Goal: Use online tool/utility: Use online tool/utility

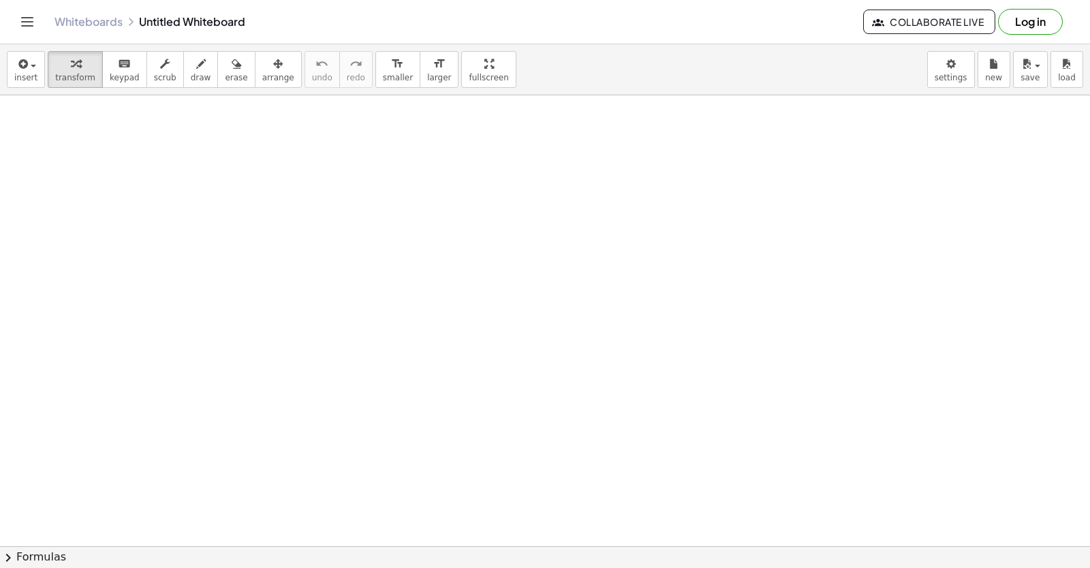
click at [464, 424] on div at bounding box center [545, 546] width 1090 height 902
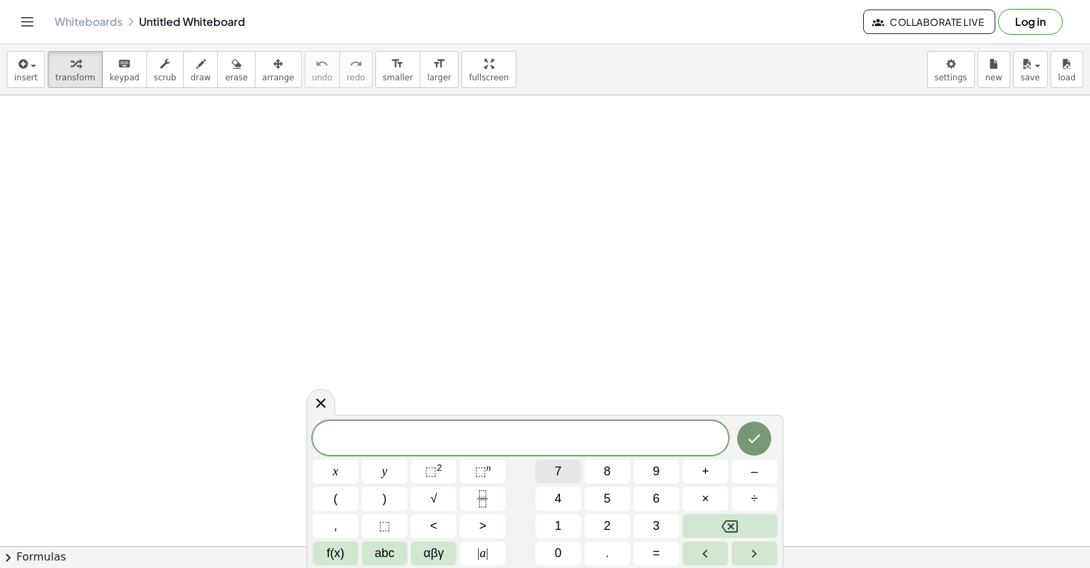
click at [572, 462] on button "7" at bounding box center [558, 472] width 46 height 24
click at [346, 472] on button "x" at bounding box center [336, 472] width 46 height 24
click at [759, 475] on button "–" at bounding box center [754, 472] width 46 height 24
click at [664, 526] on button "3" at bounding box center [656, 526] width 46 height 24
click at [657, 558] on span "=" at bounding box center [655, 553] width 7 height 18
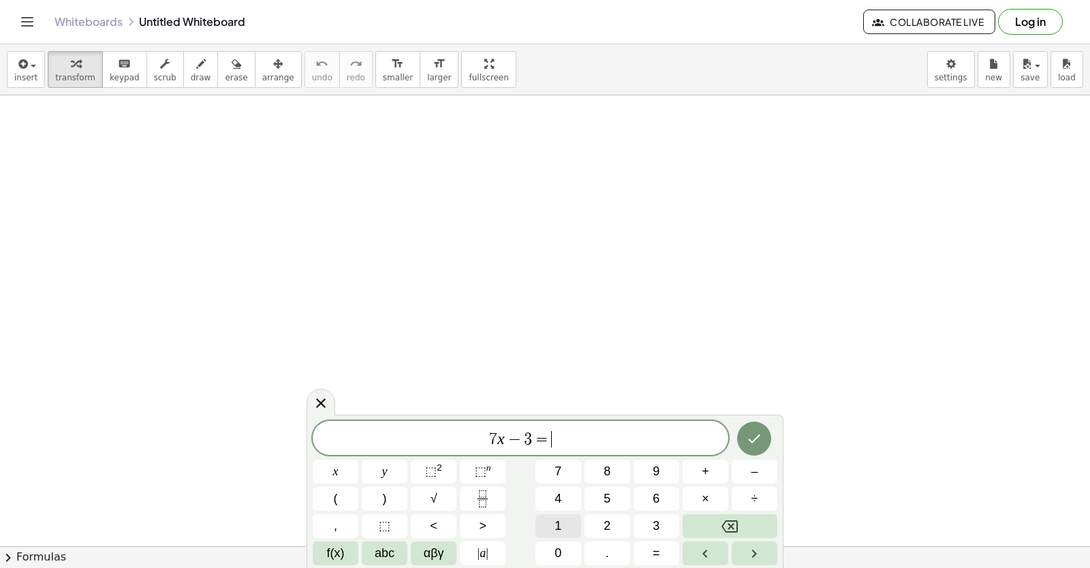
click at [556, 520] on span "1" at bounding box center [557, 526] width 7 height 18
click at [612, 474] on button "8" at bounding box center [607, 472] width 46 height 24
click at [763, 445] on button "Done" at bounding box center [754, 439] width 34 height 34
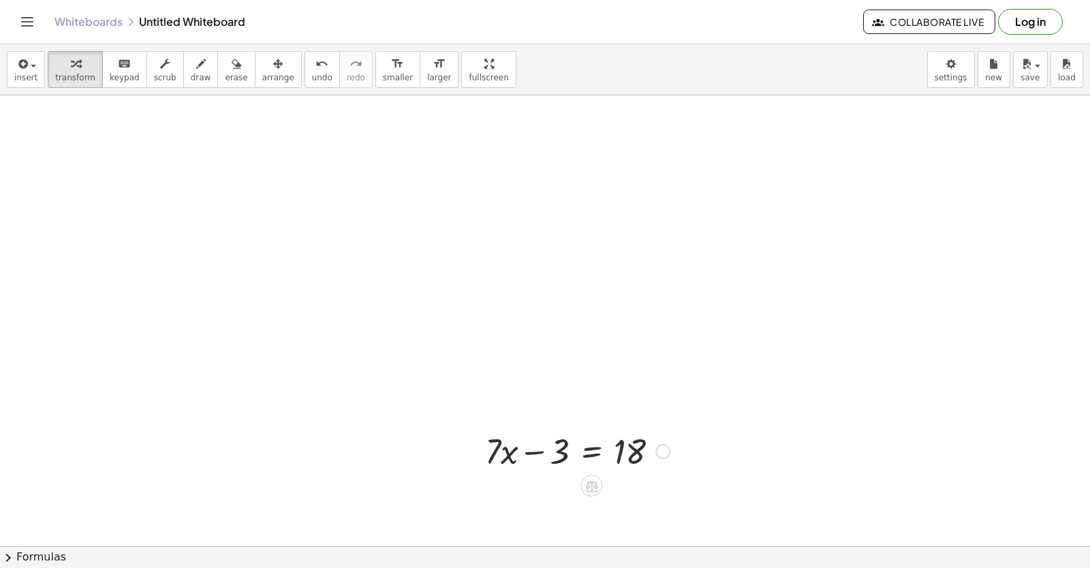
scroll to position [204, 0]
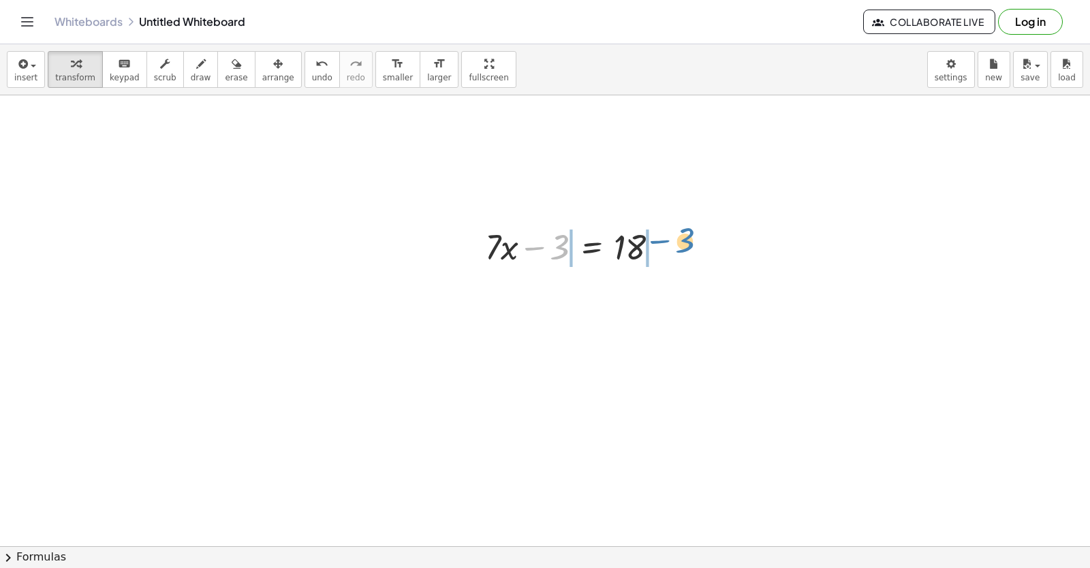
drag, startPoint x: 555, startPoint y: 239, endPoint x: 680, endPoint y: 235, distance: 125.4
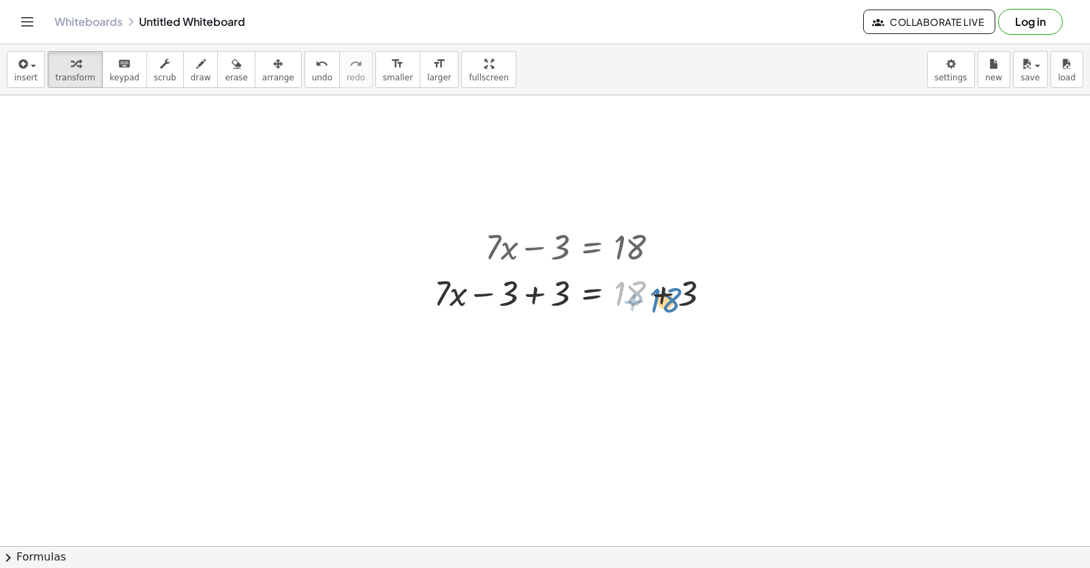
drag, startPoint x: 622, startPoint y: 296, endPoint x: 665, endPoint y: 282, distance: 44.4
click at [672, 287] on div at bounding box center [577, 292] width 301 height 46
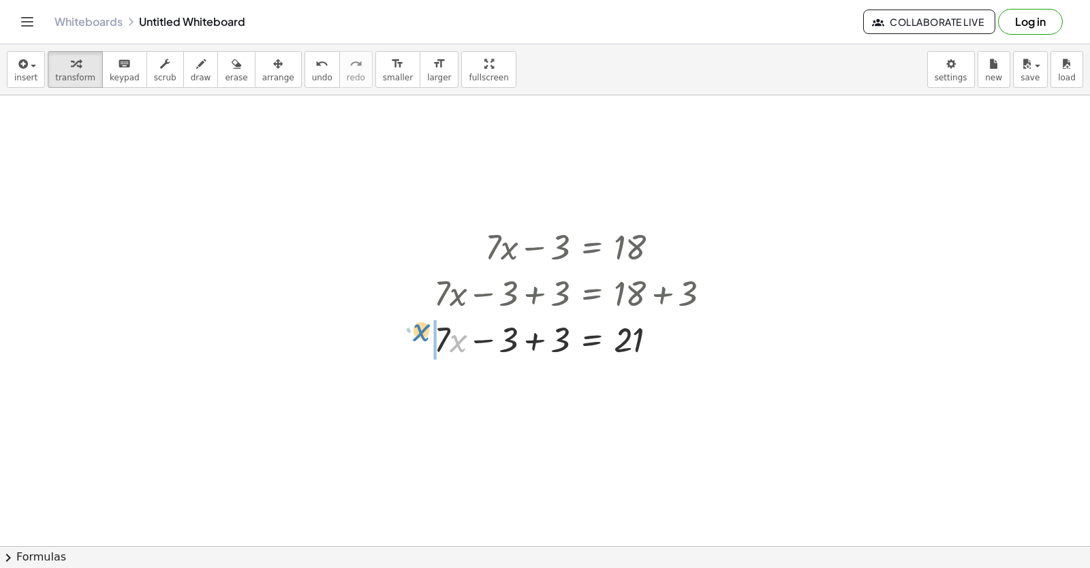
drag, startPoint x: 454, startPoint y: 340, endPoint x: 413, endPoint y: 326, distance: 43.7
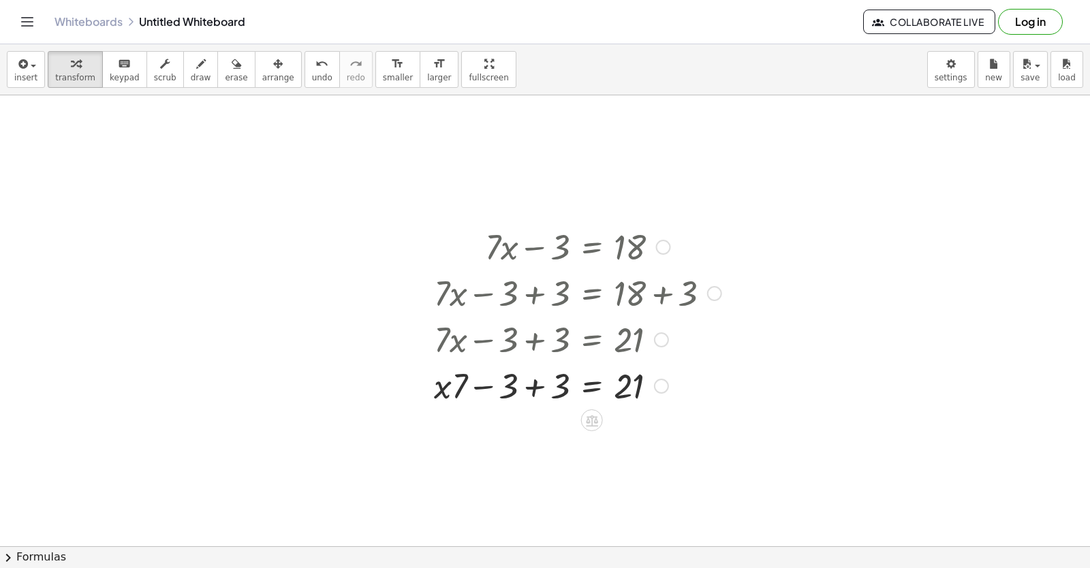
drag, startPoint x: 452, startPoint y: 338, endPoint x: 446, endPoint y: 363, distance: 25.1
click at [592, 247] on div "+ · 7 · x − 3 = 18 + · 7 · x − 3 + 3 = + 18 + 3 + · 7 · x − 3 + 3 = 21 + · 7 · …" at bounding box center [592, 247] width 0 height 0
drag, startPoint x: 443, startPoint y: 385, endPoint x: 436, endPoint y: 365, distance: 20.9
click at [440, 363] on div at bounding box center [577, 385] width 301 height 46
drag, startPoint x: 460, startPoint y: 380, endPoint x: 582, endPoint y: 395, distance: 122.1
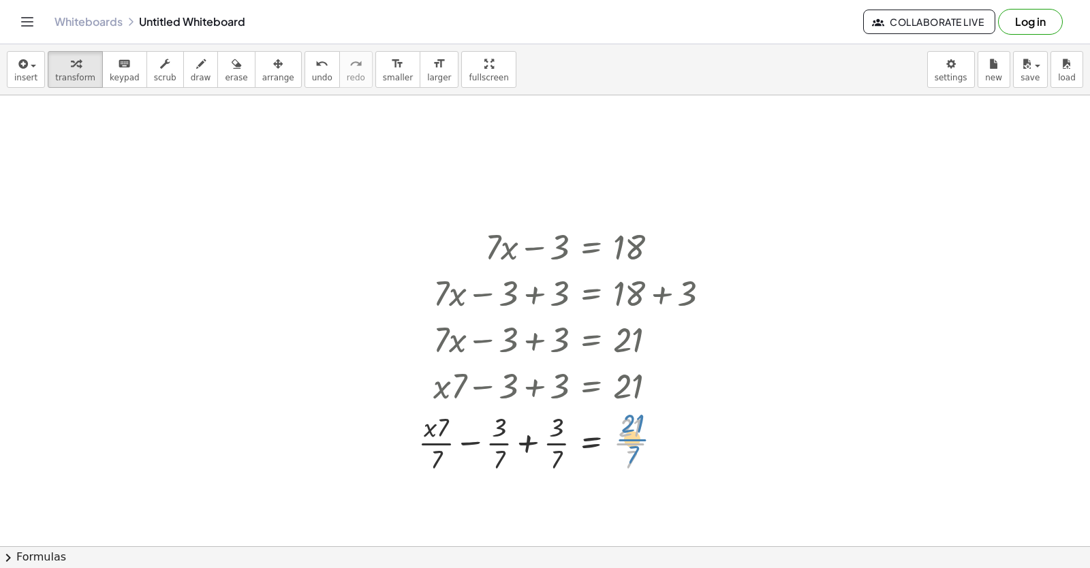
click at [625, 450] on div at bounding box center [569, 442] width 316 height 68
drag, startPoint x: 633, startPoint y: 469, endPoint x: 626, endPoint y: 478, distance: 12.1
click at [626, 478] on div "+ · 7 · x − 3 = 18 + · 7 · x − 3 + 3 = + 18 + 3 + · 7 · x − 3 + 3 = 21 + · x · …" at bounding box center [564, 349] width 333 height 260
drag, startPoint x: 631, startPoint y: 456, endPoint x: 635, endPoint y: 425, distance: 31.6
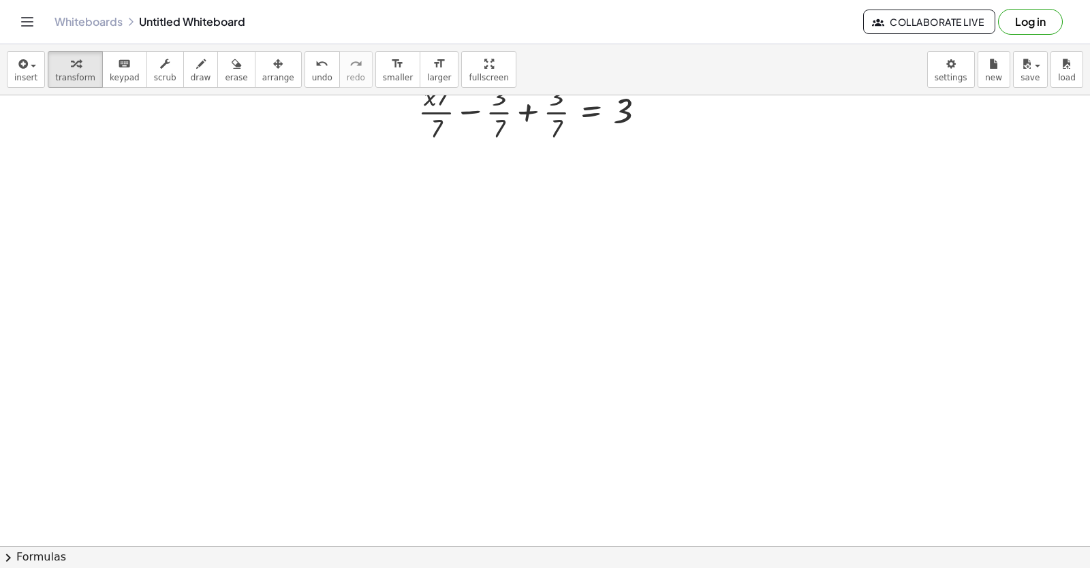
scroll to position [655, 0]
drag, startPoint x: 481, startPoint y: 467, endPoint x: 299, endPoint y: 405, distance: 192.8
click at [471, 468] on div at bounding box center [545, 116] width 1090 height 1353
drag, startPoint x: 440, startPoint y: 409, endPoint x: 447, endPoint y: 410, distance: 6.8
click at [447, 410] on div at bounding box center [545, 116] width 1090 height 1353
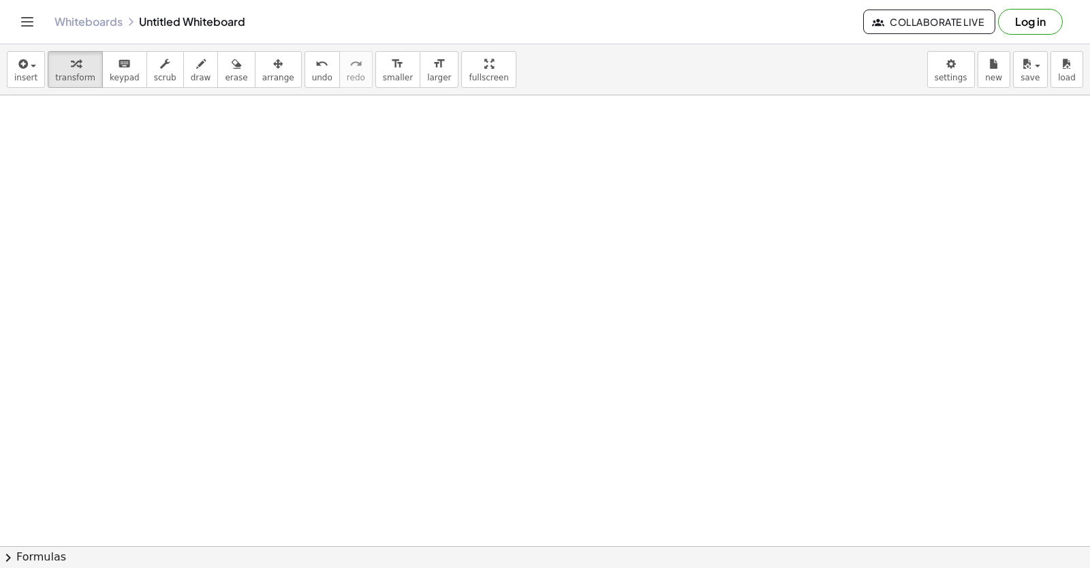
drag, startPoint x: 516, startPoint y: 511, endPoint x: 561, endPoint y: 476, distance: 57.2
click at [561, 476] on div at bounding box center [545, 116] width 1090 height 1353
drag, startPoint x: 516, startPoint y: 511, endPoint x: 526, endPoint y: 518, distance: 12.3
click at [511, 510] on div at bounding box center [545, 116] width 1090 height 1353
drag, startPoint x: 529, startPoint y: 516, endPoint x: 592, endPoint y: 463, distance: 82.1
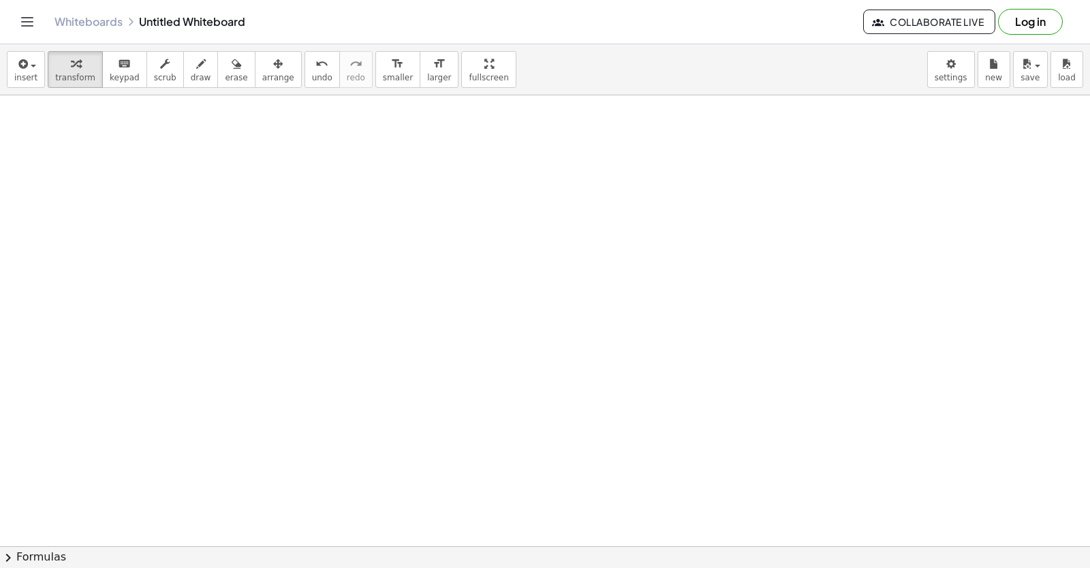
click at [539, 500] on div at bounding box center [545, 116] width 1090 height 1353
click at [586, 464] on div at bounding box center [545, 116] width 1090 height 1353
click at [601, 468] on div at bounding box center [545, 116] width 1090 height 1353
click at [628, 470] on div at bounding box center [545, 116] width 1090 height 1353
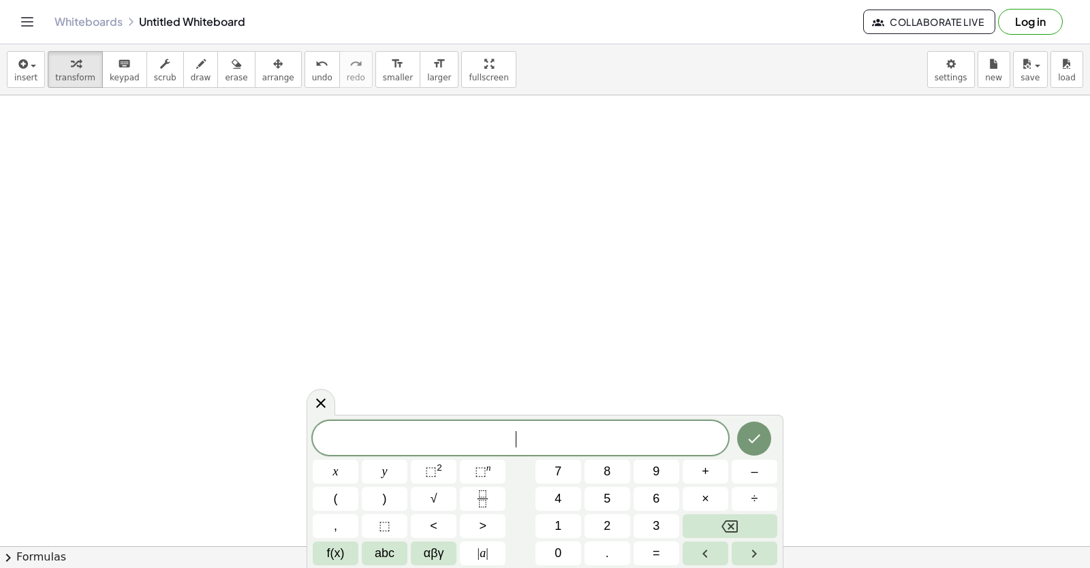
click at [616, 474] on button "8" at bounding box center [607, 472] width 46 height 24
click at [736, 524] on icon "Backspace" at bounding box center [729, 526] width 16 height 16
click at [599, 498] on button "5" at bounding box center [607, 499] width 46 height 24
click at [373, 471] on button "y" at bounding box center [385, 472] width 46 height 24
click at [702, 471] on span "+" at bounding box center [704, 471] width 7 height 18
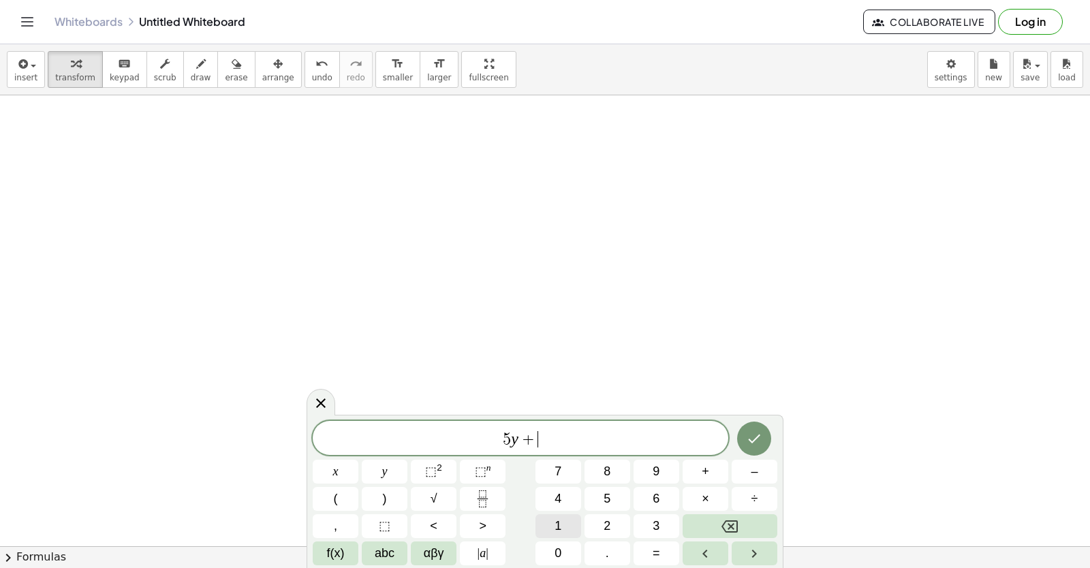
click at [547, 522] on button "1" at bounding box center [558, 526] width 46 height 24
click at [662, 550] on button "=" at bounding box center [656, 553] width 46 height 24
click at [545, 521] on button "1" at bounding box center [558, 526] width 46 height 24
click at [653, 471] on button "9" at bounding box center [656, 472] width 46 height 24
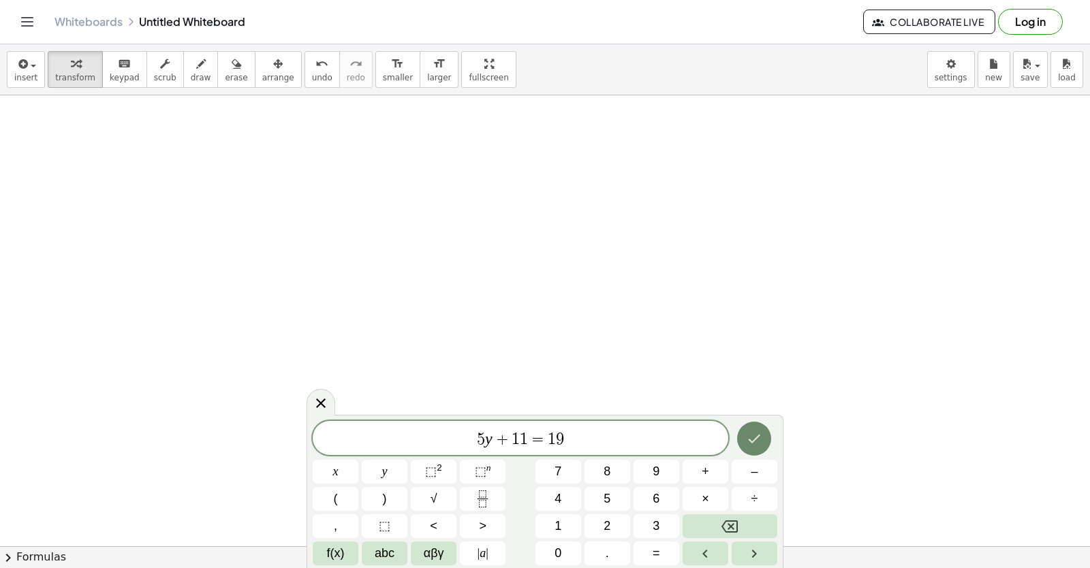
click at [749, 432] on icon "Done" at bounding box center [754, 438] width 16 height 16
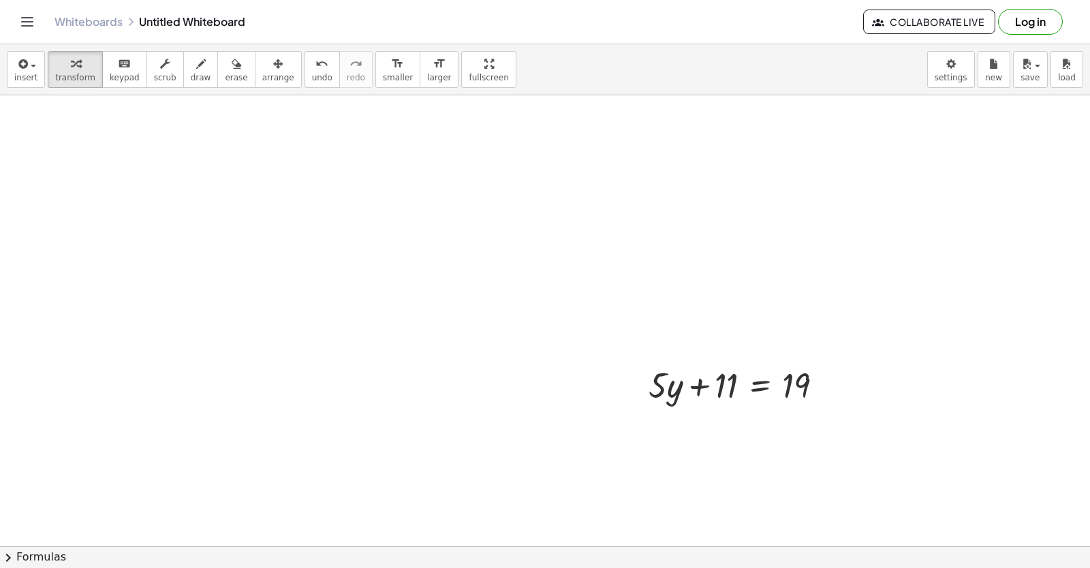
scroll to position [791, 0]
click at [723, 361] on div at bounding box center [742, 360] width 200 height 46
click at [669, 361] on div at bounding box center [742, 360] width 200 height 46
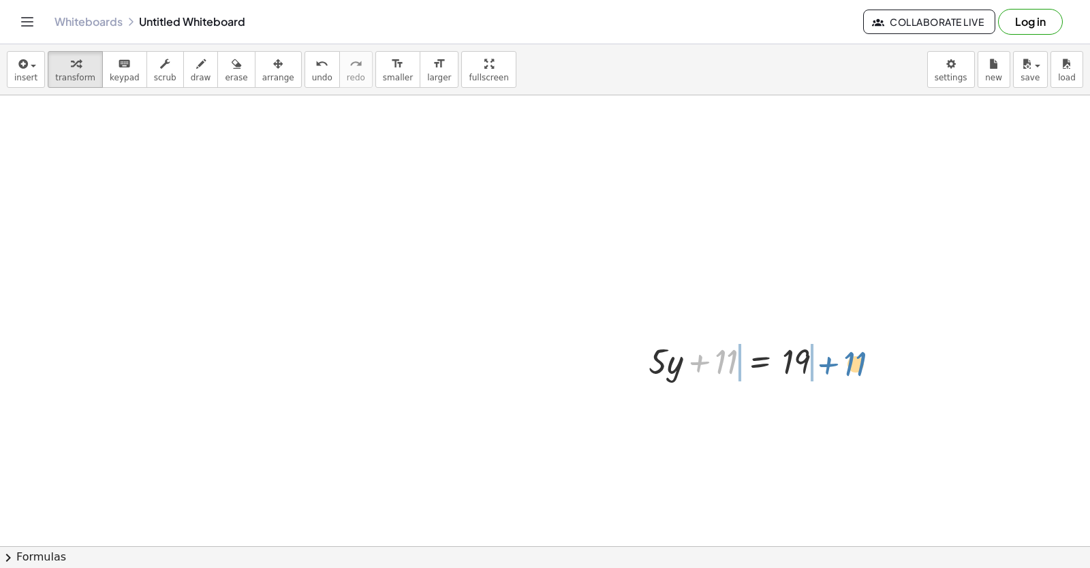
drag, startPoint x: 714, startPoint y: 355, endPoint x: 840, endPoint y: 351, distance: 125.4
click at [840, 351] on div at bounding box center [742, 360] width 200 height 46
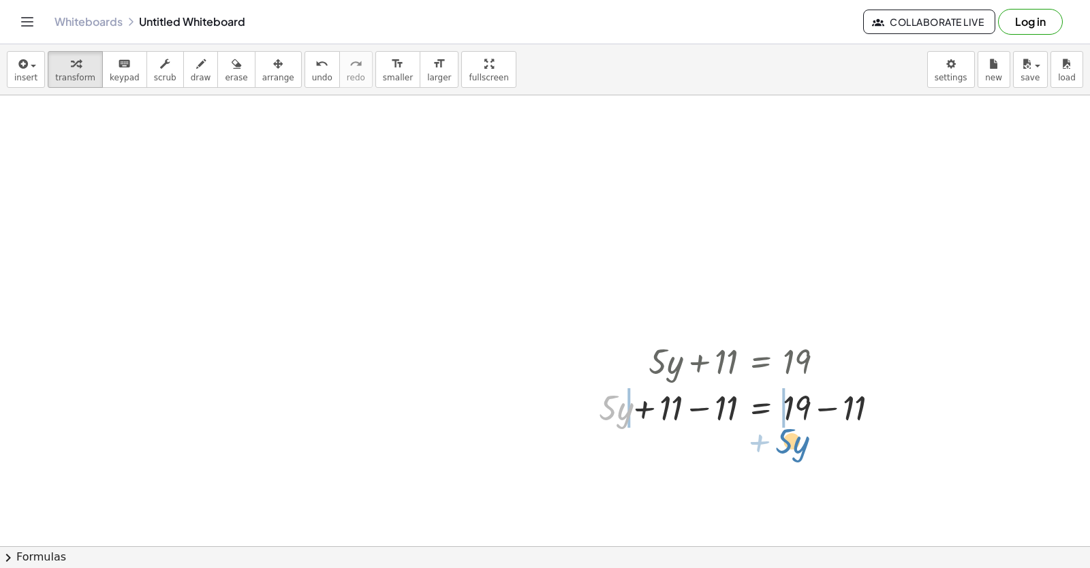
drag, startPoint x: 597, startPoint y: 406, endPoint x: 774, endPoint y: 439, distance: 179.5
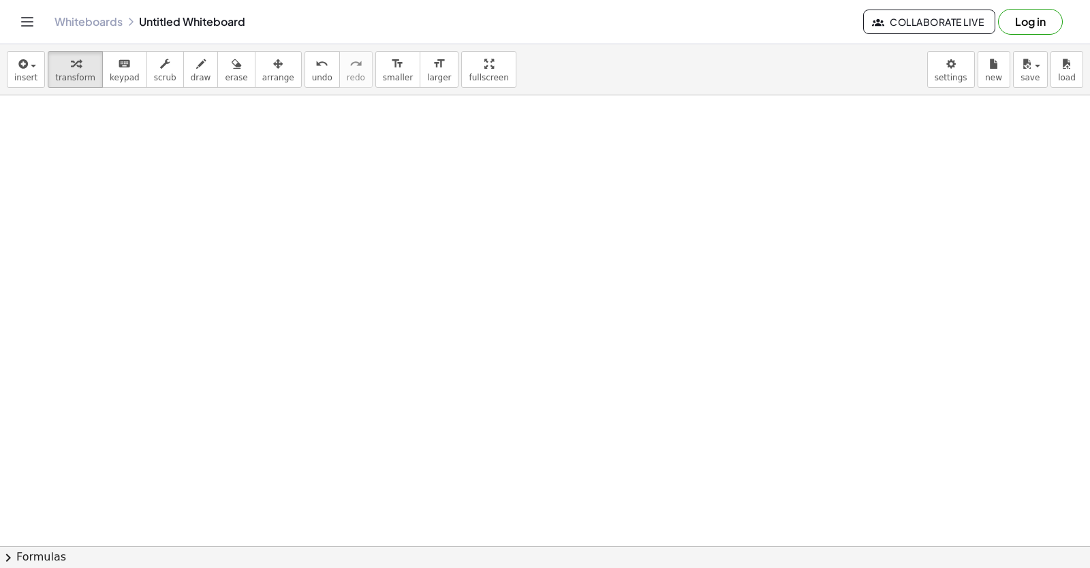
scroll to position [1242, 0]
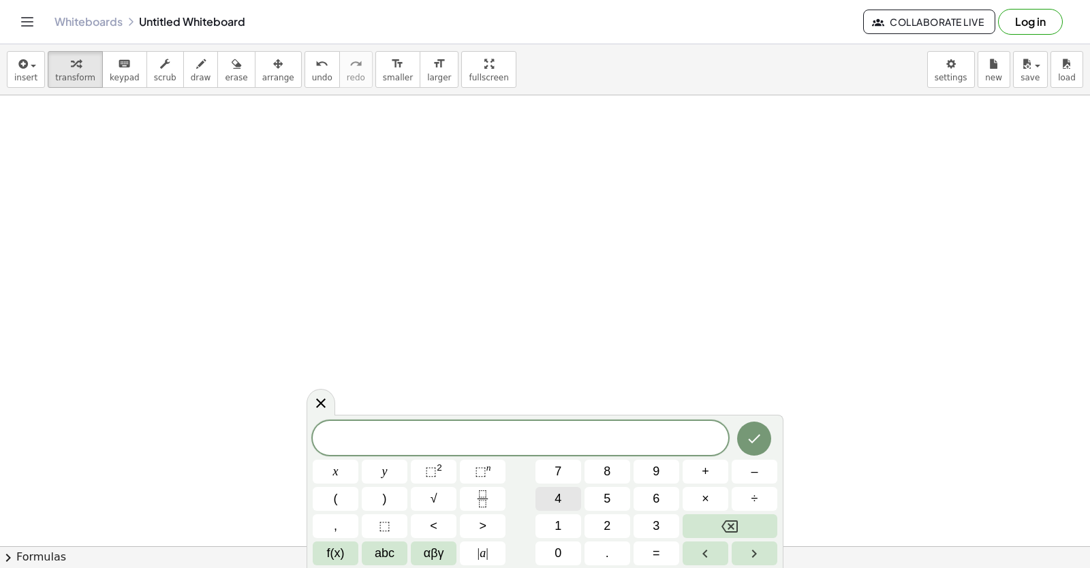
click at [554, 501] on span "4" at bounding box center [557, 499] width 7 height 18
click at [345, 471] on button "x" at bounding box center [336, 472] width 46 height 24
click at [690, 479] on button "+" at bounding box center [705, 472] width 46 height 24
click at [607, 521] on span "2" at bounding box center [606, 526] width 7 height 18
click at [566, 516] on button "1" at bounding box center [558, 526] width 46 height 24
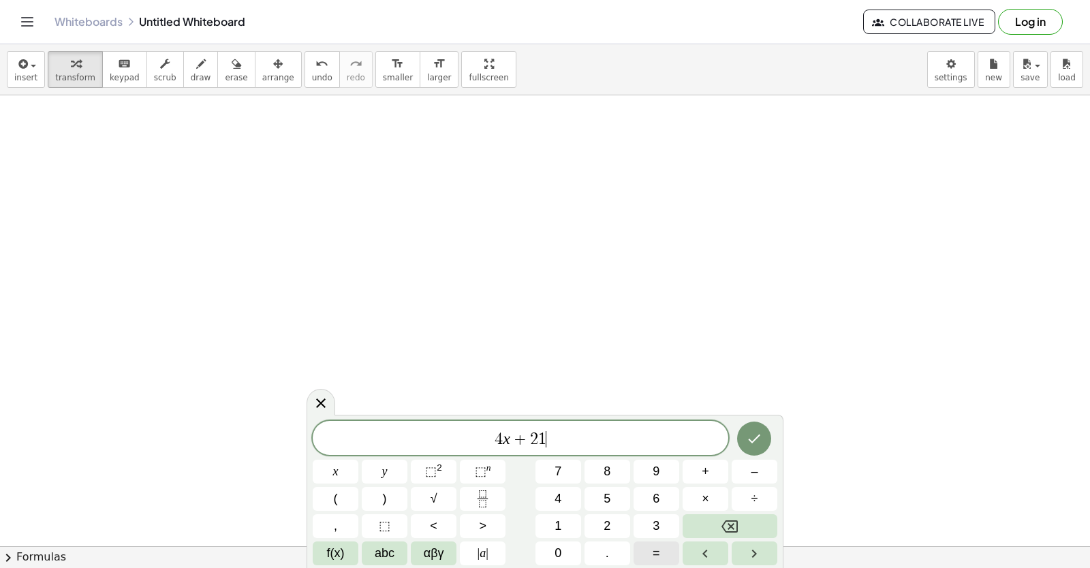
click at [652, 557] on button "=" at bounding box center [656, 553] width 46 height 24
click at [755, 471] on span "–" at bounding box center [754, 471] width 7 height 18
click at [563, 535] on button "1" at bounding box center [558, 526] width 46 height 24
click at [676, 458] on div "4 x + 2 1 = − 1 ​ x y ⬚ 2 ⬚ n 7 8 9 + – ( ) √ 4 5 6 × ÷ , ⬚ < > 1 2 3 f(x) abc …" at bounding box center [545, 493] width 464 height 144
click at [661, 466] on button "9" at bounding box center [656, 472] width 46 height 24
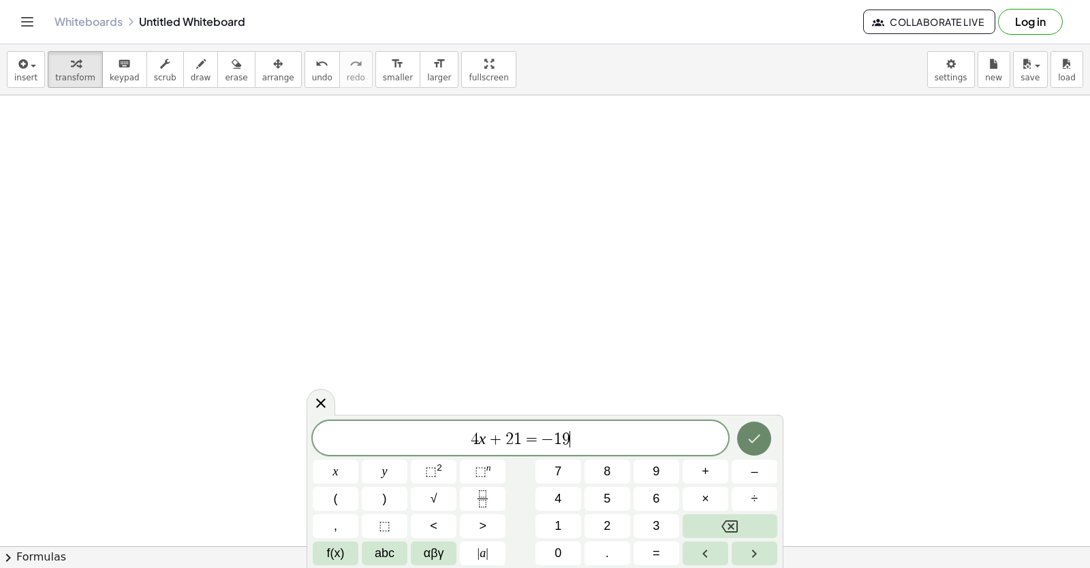
click at [748, 446] on icon "Done" at bounding box center [754, 438] width 16 height 16
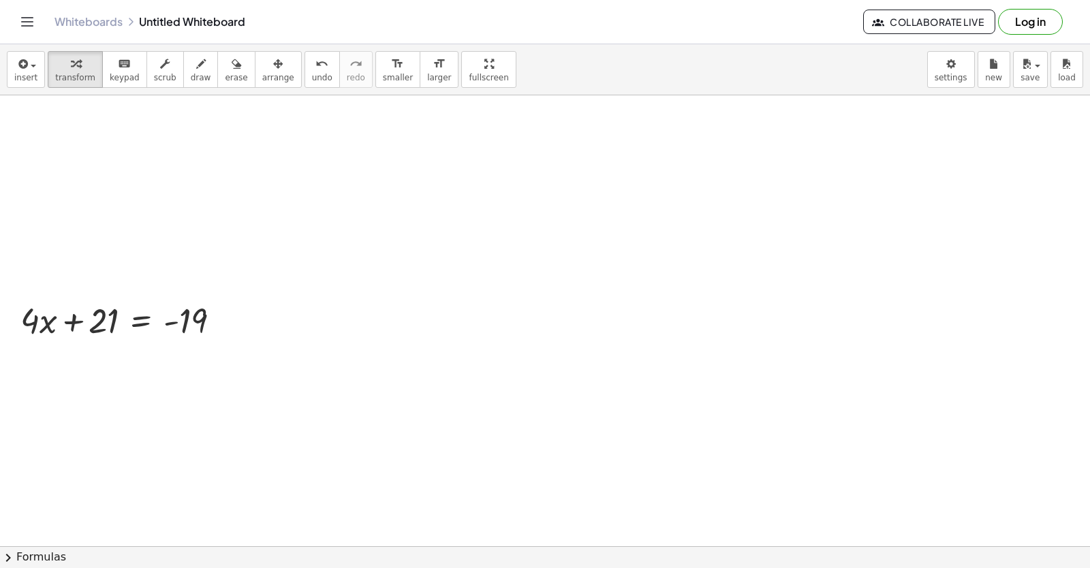
scroll to position [1310, 0]
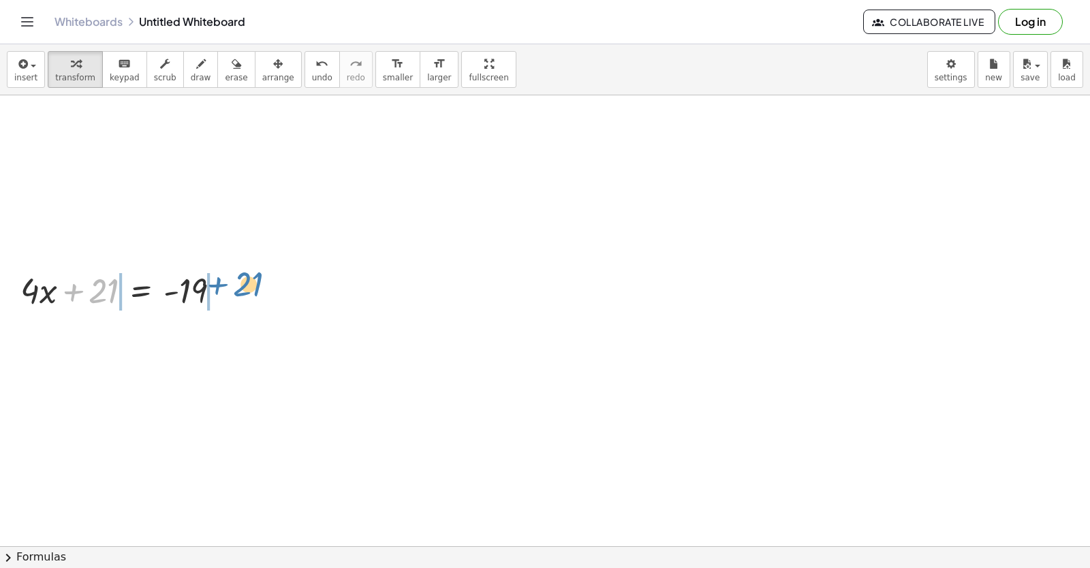
drag, startPoint x: 101, startPoint y: 292, endPoint x: 243, endPoint y: 293, distance: 142.3
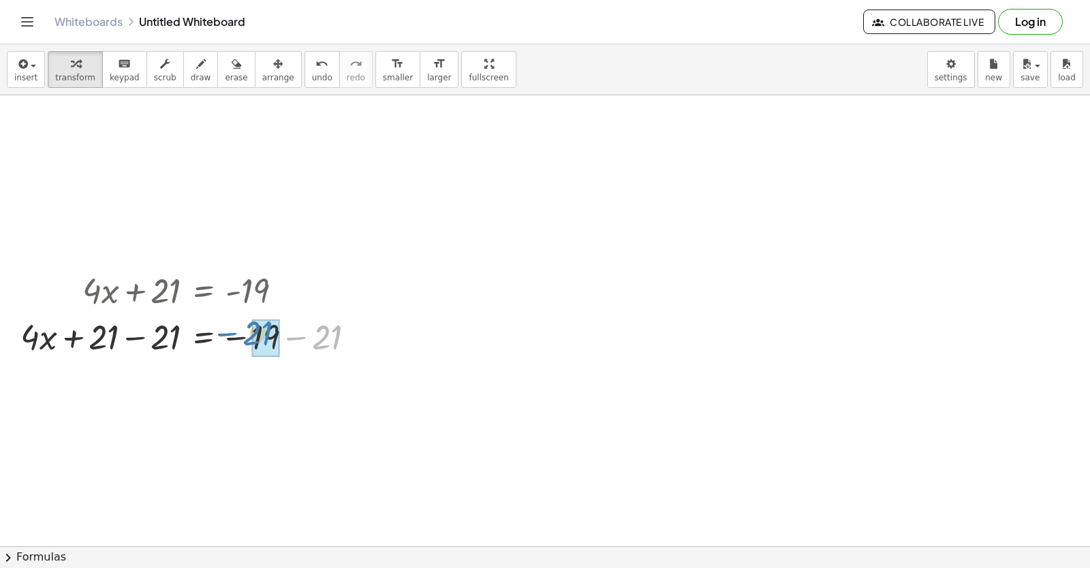
drag, startPoint x: 317, startPoint y: 351, endPoint x: 247, endPoint y: 325, distance: 74.8
click at [247, 325] on div at bounding box center [193, 336] width 359 height 46
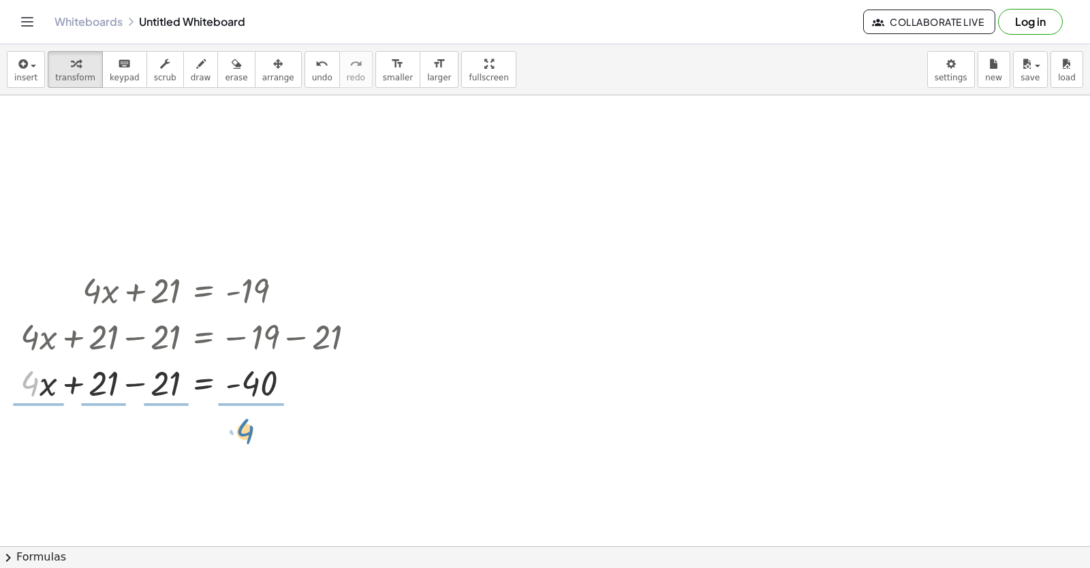
drag, startPoint x: 37, startPoint y: 391, endPoint x: 261, endPoint y: 440, distance: 229.4
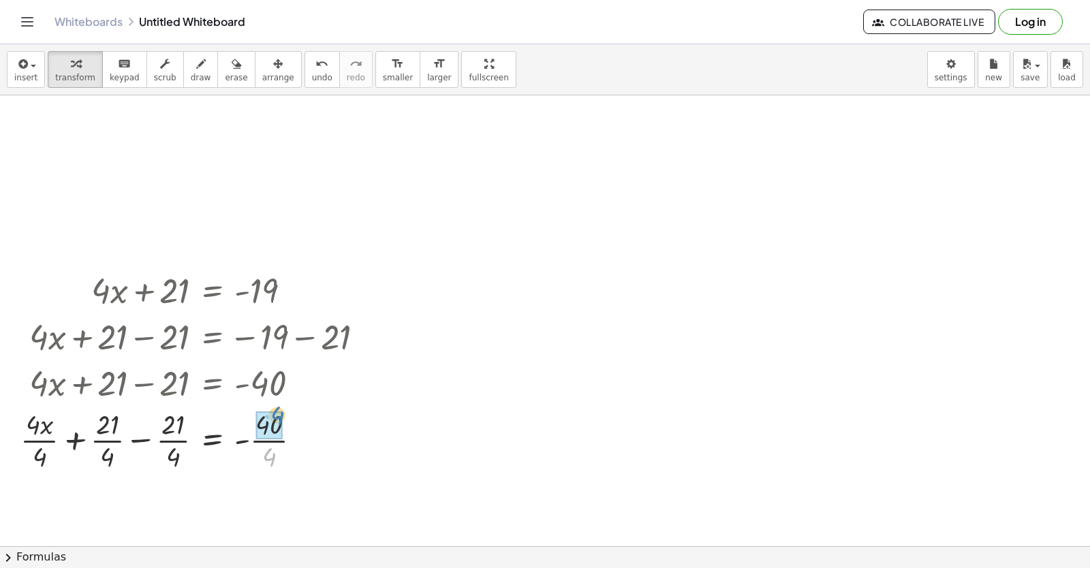
drag, startPoint x: 264, startPoint y: 467, endPoint x: 272, endPoint y: 424, distance: 43.0
click at [257, 460] on div at bounding box center [198, 439] width 368 height 68
click at [176, 438] on div at bounding box center [198, 439] width 368 height 68
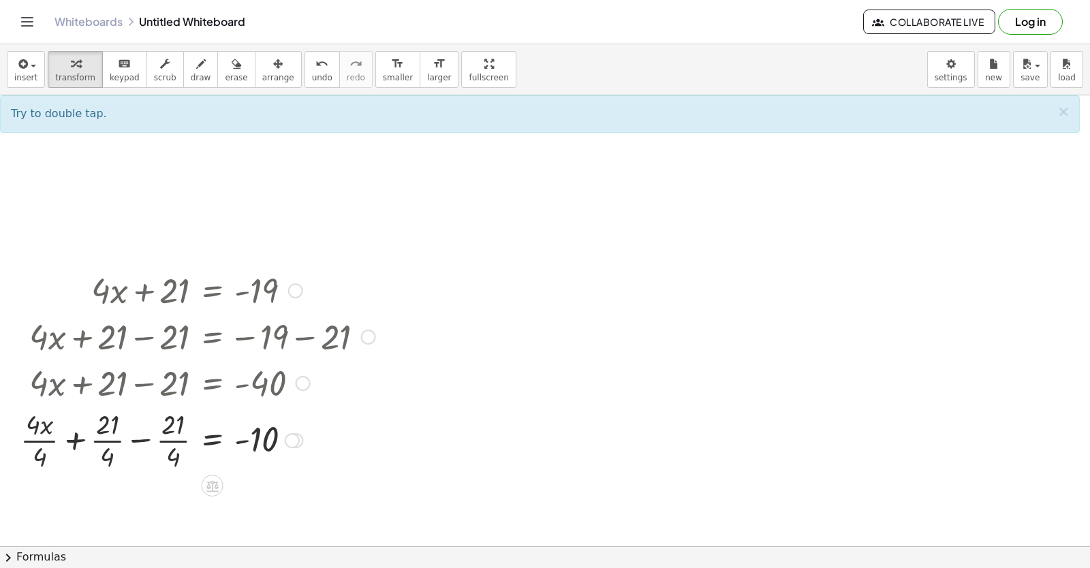
click at [106, 441] on div at bounding box center [198, 439] width 368 height 68
click at [48, 439] on div at bounding box center [198, 439] width 368 height 68
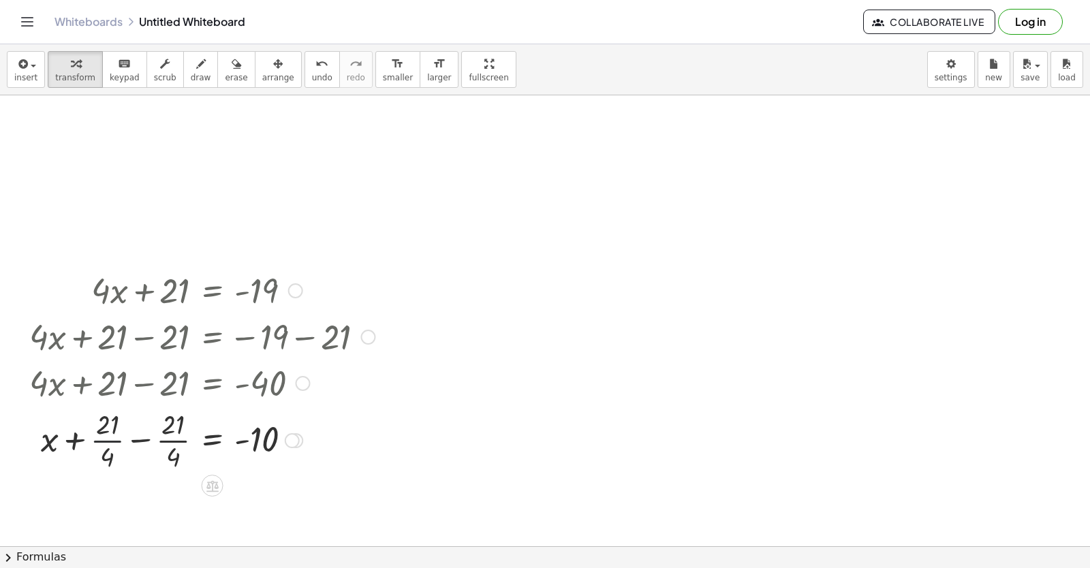
click at [101, 440] on div at bounding box center [201, 439] width 359 height 68
drag, startPoint x: 101, startPoint y: 440, endPoint x: 112, endPoint y: 439, distance: 10.9
click at [108, 440] on div at bounding box center [201, 439] width 359 height 68
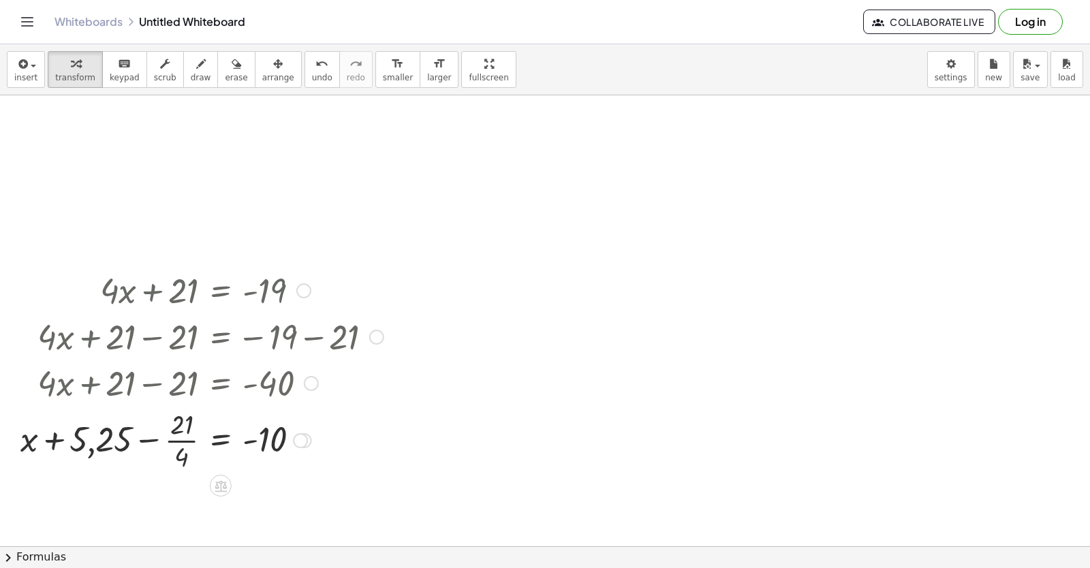
click at [185, 441] on div at bounding box center [202, 439] width 377 height 68
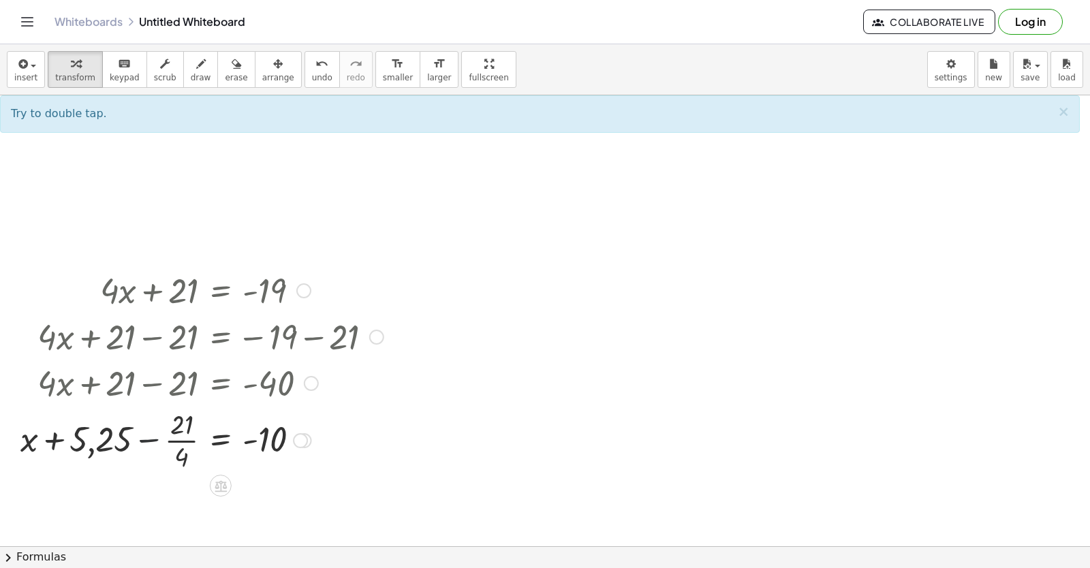
click at [146, 438] on div at bounding box center [202, 439] width 377 height 68
click at [188, 439] on div at bounding box center [202, 439] width 377 height 68
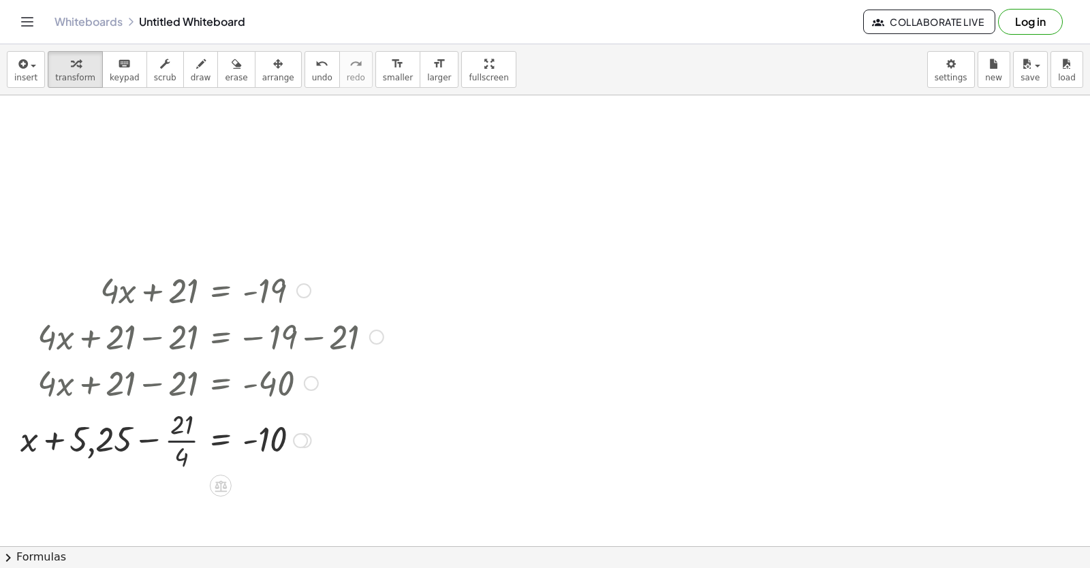
click at [188, 439] on div at bounding box center [202, 439] width 377 height 68
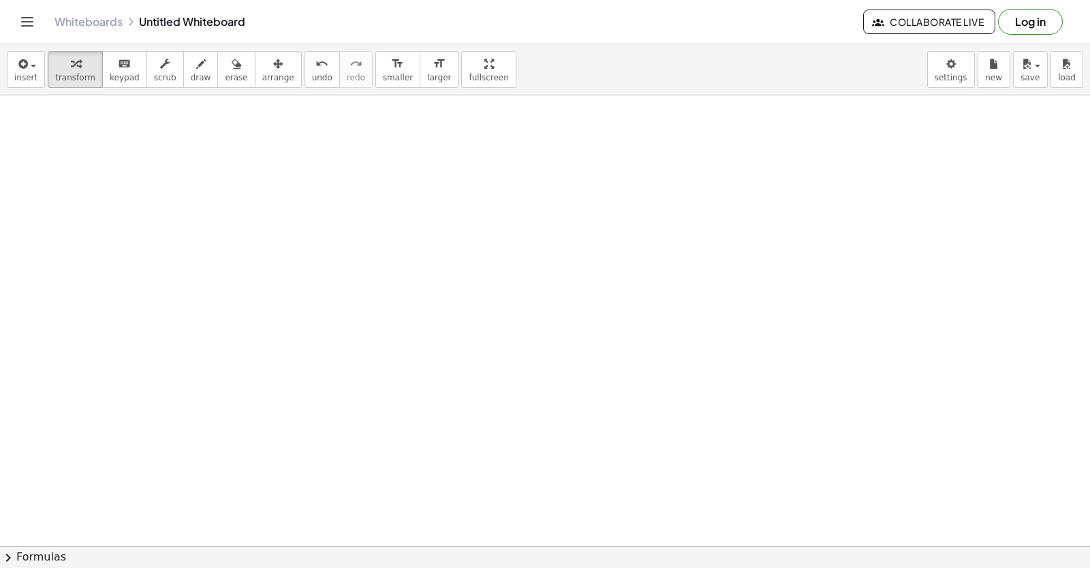
scroll to position [1803, 0]
drag, startPoint x: 537, startPoint y: 338, endPoint x: 520, endPoint y: 347, distance: 18.3
drag, startPoint x: 483, startPoint y: 474, endPoint x: 479, endPoint y: 488, distance: 14.2
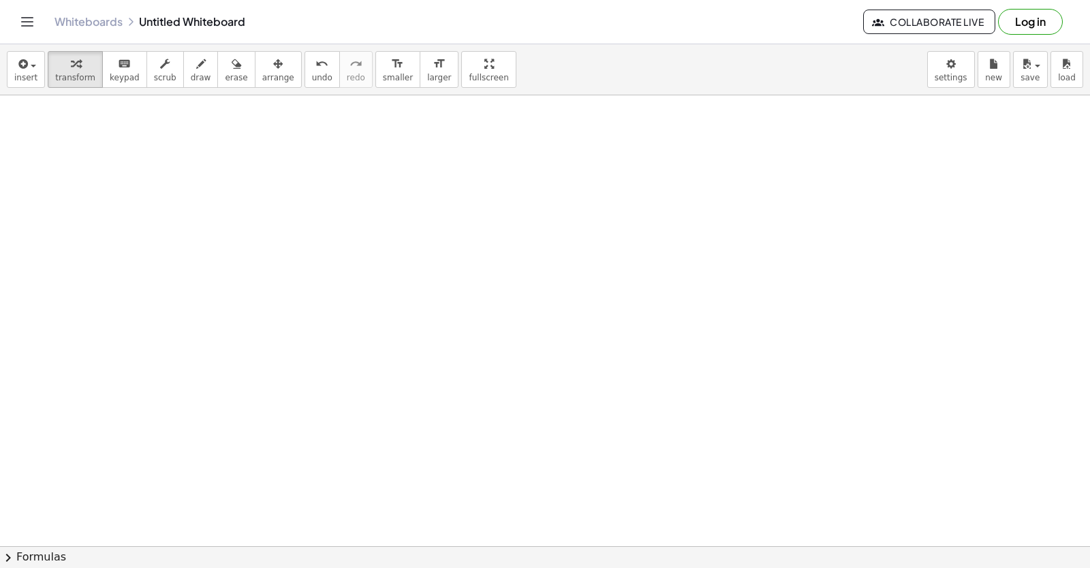
drag, startPoint x: 479, startPoint y: 484, endPoint x: 481, endPoint y: 476, distance: 8.0
drag, startPoint x: 477, startPoint y: 471, endPoint x: 484, endPoint y: 458, distance: 15.2
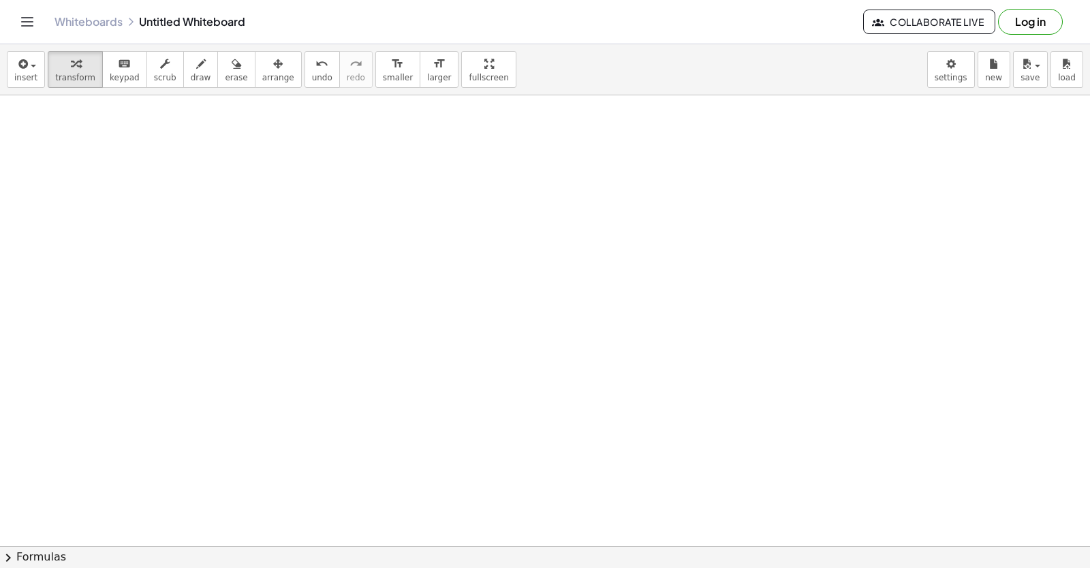
drag, startPoint x: 484, startPoint y: 458, endPoint x: 477, endPoint y: 456, distance: 6.9
drag, startPoint x: 600, startPoint y: 473, endPoint x: 654, endPoint y: 474, distance: 54.5
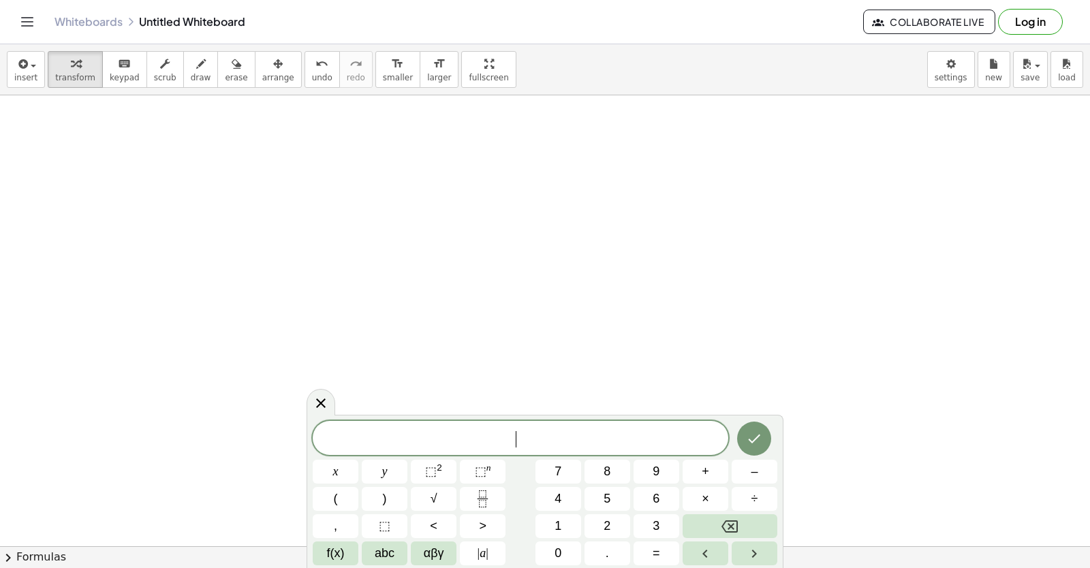
click at [551, 497] on button "4" at bounding box center [558, 499] width 46 height 24
click at [743, 516] on button "Backspace" at bounding box center [729, 526] width 95 height 24
click at [171, 462] on body "Graspable Math Activities Get Started Activity Bank Assigned Work Classes White…" at bounding box center [545, 284] width 1090 height 568
click at [384, 468] on span "y" at bounding box center [384, 471] width 5 height 18
click at [693, 526] on button "Backspace" at bounding box center [729, 526] width 95 height 24
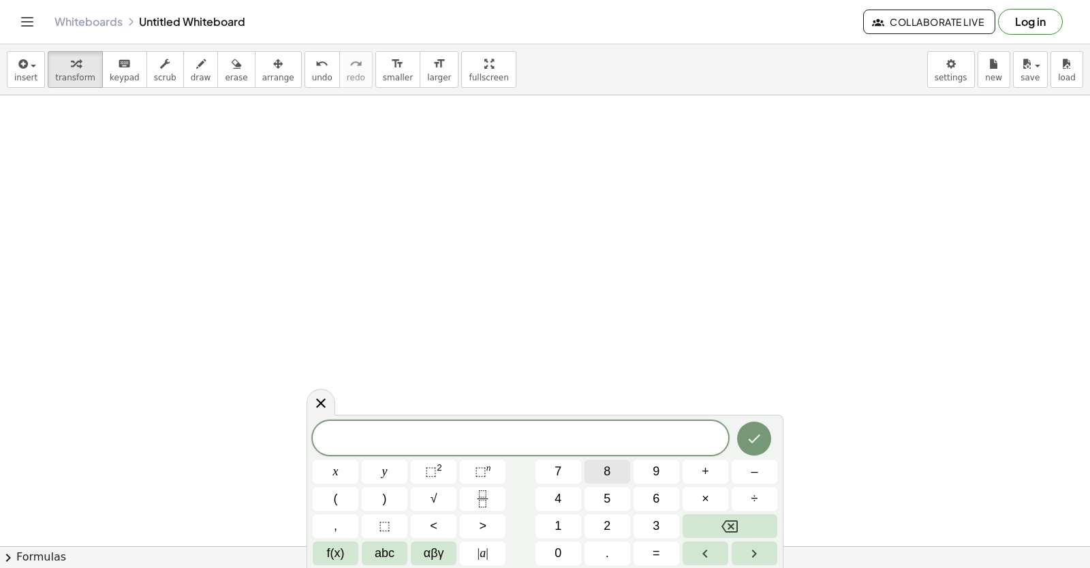
click at [586, 465] on button "8" at bounding box center [607, 472] width 46 height 24
click at [742, 525] on button "Backspace" at bounding box center [729, 526] width 95 height 24
click at [548, 520] on button "1" at bounding box center [558, 526] width 46 height 24
click at [564, 556] on button "0" at bounding box center [558, 553] width 46 height 24
click at [716, 524] on button "Backspace" at bounding box center [729, 526] width 95 height 24
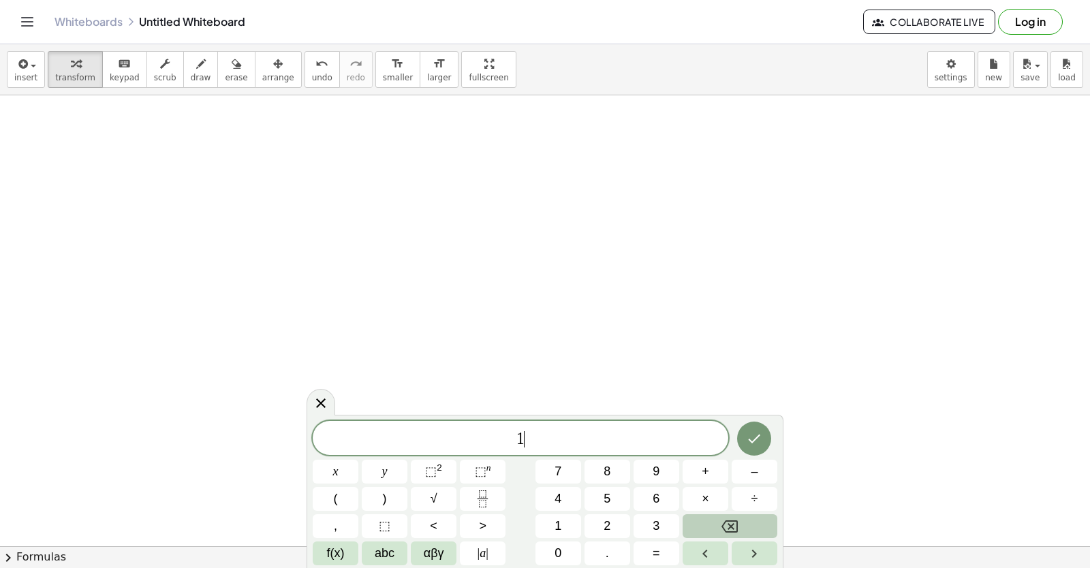
click at [716, 524] on button "Backspace" at bounding box center [729, 526] width 95 height 24
click at [391, 471] on button "y" at bounding box center [385, 472] width 46 height 24
click at [762, 472] on button "–" at bounding box center [754, 472] width 46 height 24
click at [595, 503] on button "5" at bounding box center [607, 499] width 46 height 24
click at [327, 469] on button "x" at bounding box center [336, 472] width 46 height 24
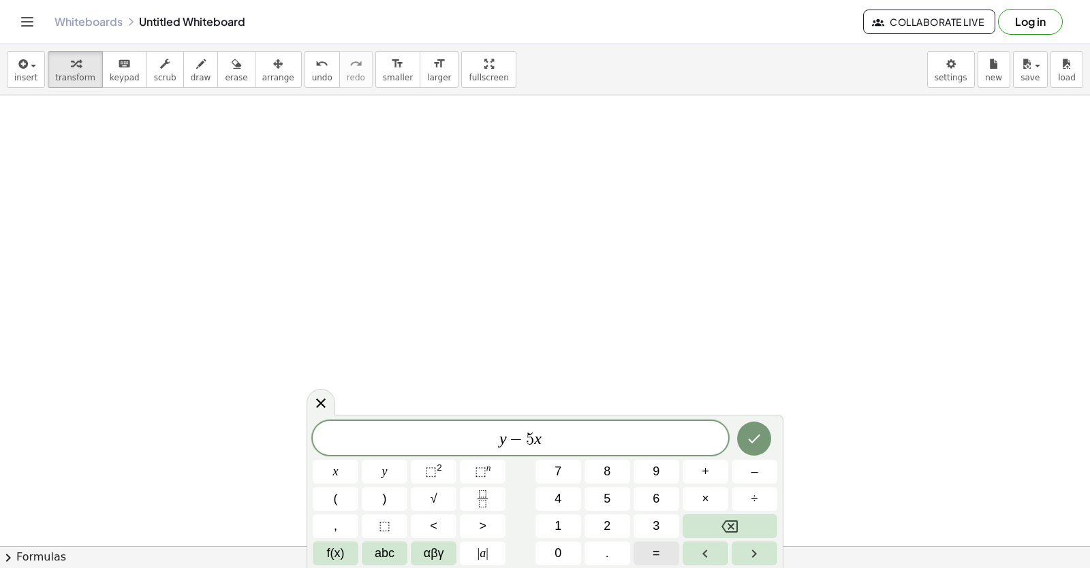
click at [652, 553] on span "=" at bounding box center [655, 553] width 7 height 18
click at [553, 538] on div "y − 5 x = x y ⬚ 2 ⬚ n 7 8 9 + – ( ) √ 4 5 6 × ÷ , ⬚ < > 1 2 3 f(x) abc αβγ | a …" at bounding box center [545, 493] width 464 height 144
click at [552, 520] on button "1" at bounding box center [558, 526] width 46 height 24
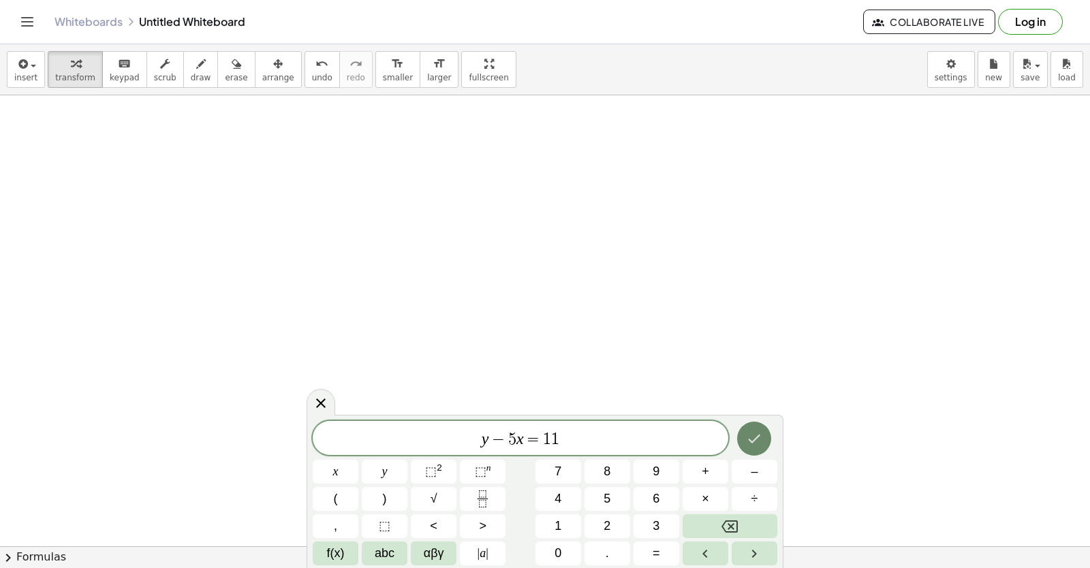
click at [757, 430] on icon "Done" at bounding box center [754, 438] width 16 height 16
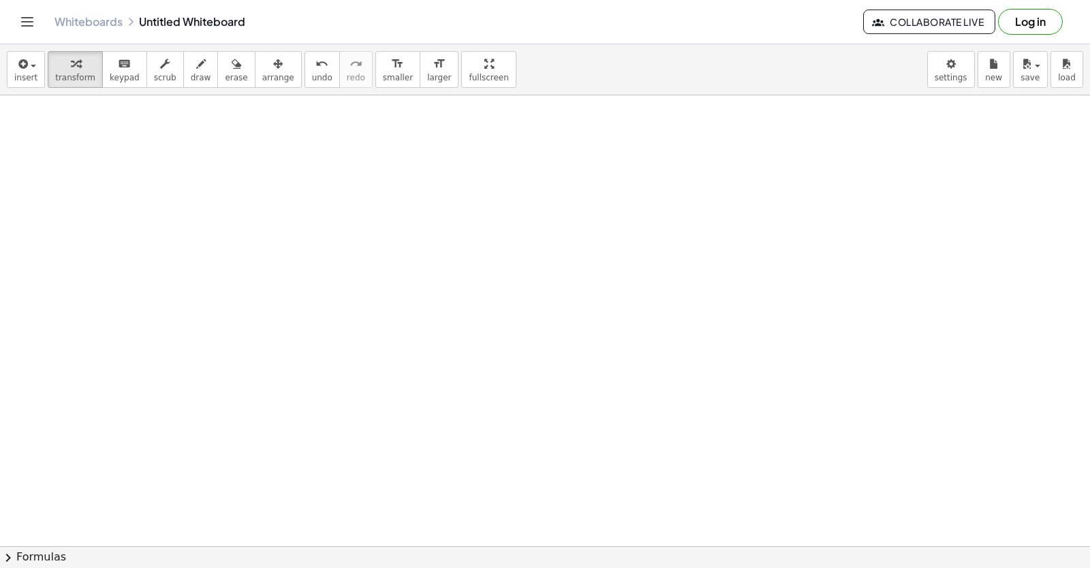
scroll to position [2527, 0]
drag, startPoint x: 436, startPoint y: 406, endPoint x: 429, endPoint y: 384, distance: 22.8
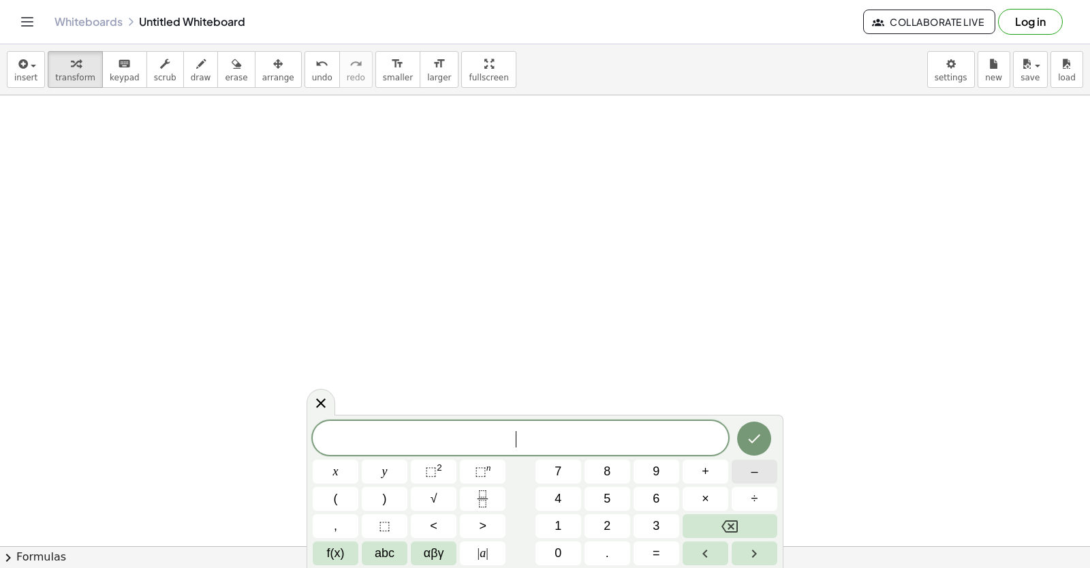
click at [740, 462] on button "–" at bounding box center [754, 472] width 46 height 24
drag, startPoint x: 569, startPoint y: 454, endPoint x: 561, endPoint y: 469, distance: 17.1
click at [561, 469] on div "− ​ x y ⬚ 2 ⬚ n 7 8 9 + – ( ) √ 4 5 6 × ÷ , ⬚ < > 1 2 3 f(x) abc αβγ | a | 0 . =" at bounding box center [545, 493] width 464 height 144
click at [560, 472] on span "7" at bounding box center [557, 471] width 7 height 18
click at [383, 457] on div "− 7 x y ⬚ 2 ⬚ n 7 8 9 + – ( ) √ 4 5 6 × ÷ , ⬚ < > 1 2 3 f(x) abc αβγ | a | 0 . =" at bounding box center [545, 493] width 464 height 144
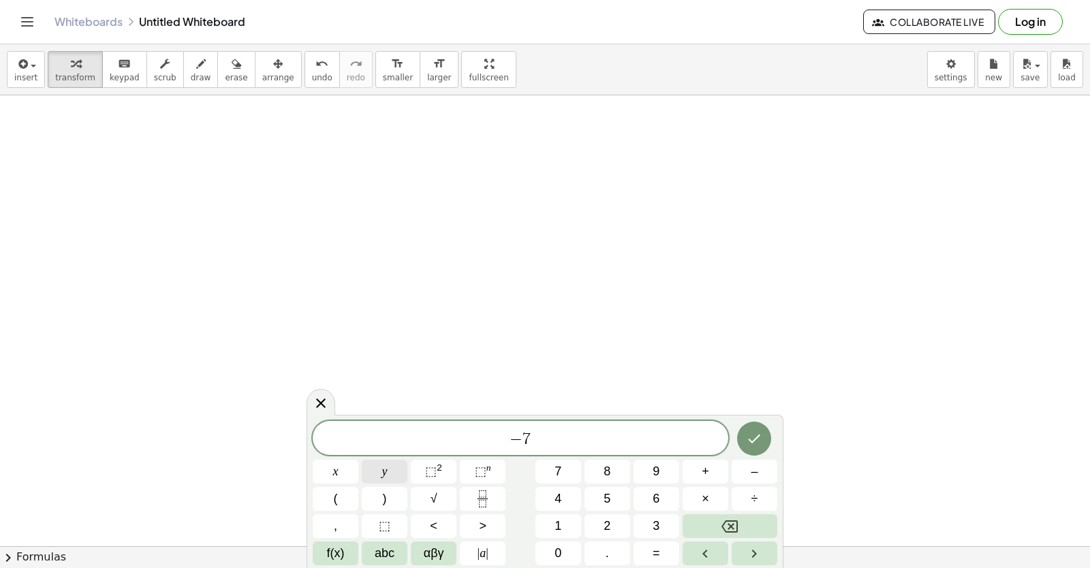
click at [387, 461] on button "y" at bounding box center [385, 472] width 46 height 24
click at [696, 472] on button "+" at bounding box center [705, 472] width 46 height 24
click at [328, 473] on button "x" at bounding box center [336, 472] width 46 height 24
click at [657, 546] on span "=" at bounding box center [655, 553] width 7 height 18
click at [669, 520] on button "3" at bounding box center [656, 526] width 46 height 24
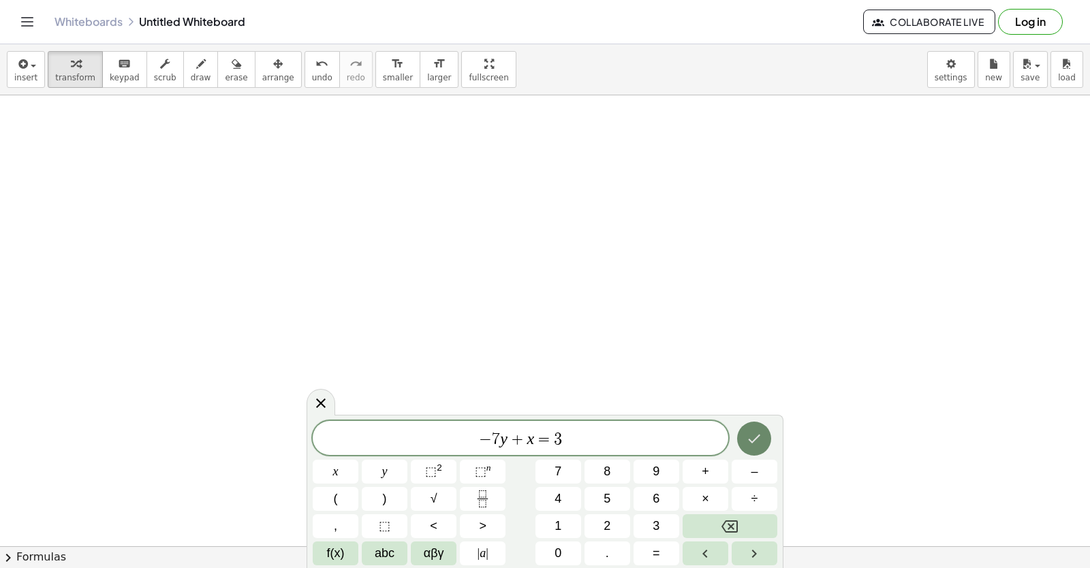
click at [748, 428] on button "Done" at bounding box center [754, 439] width 34 height 34
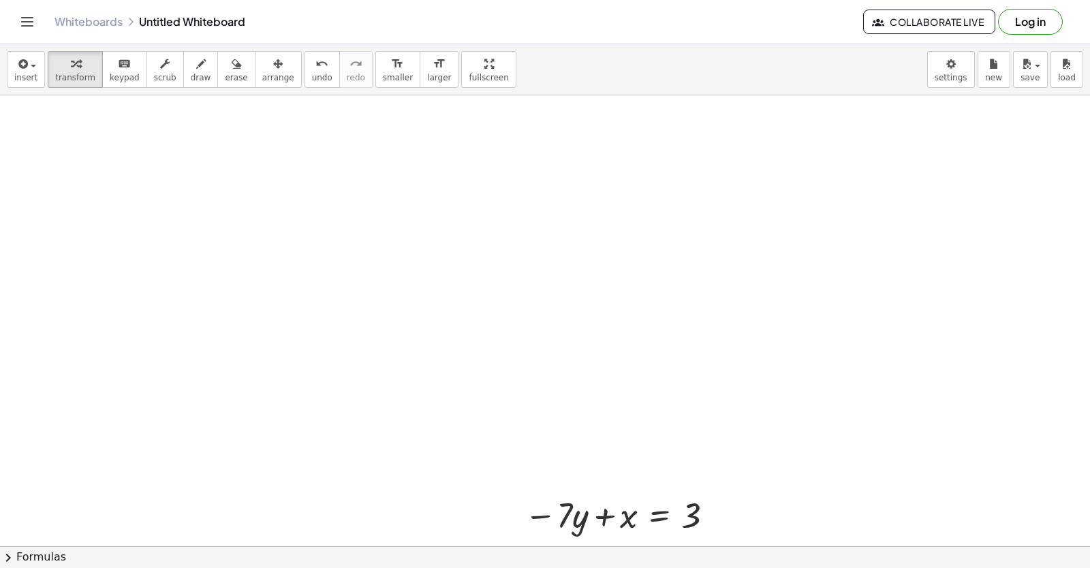
scroll to position [2705, 0]
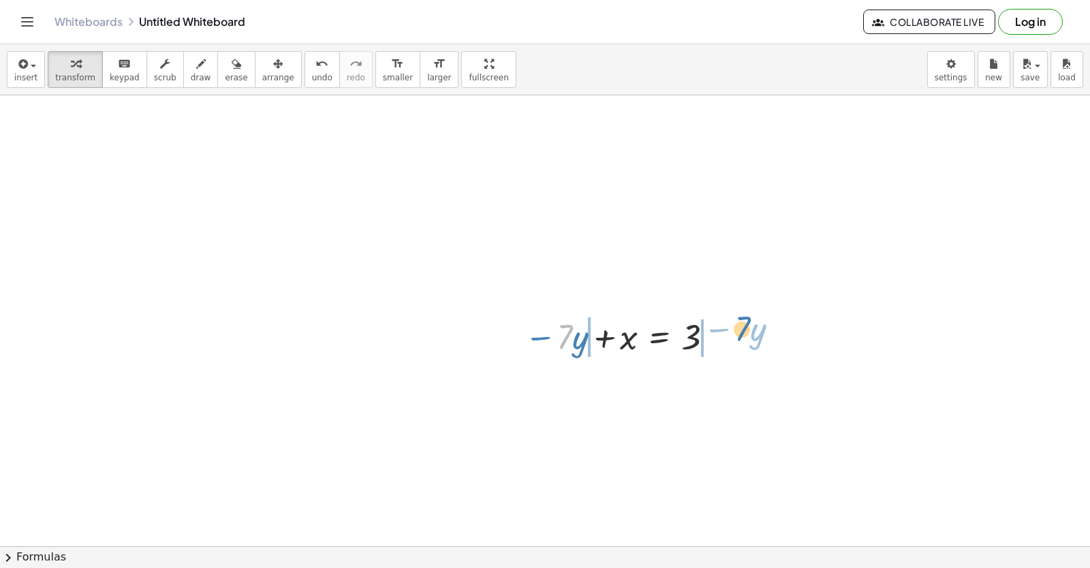
drag, startPoint x: 561, startPoint y: 343, endPoint x: 738, endPoint y: 341, distance: 176.4
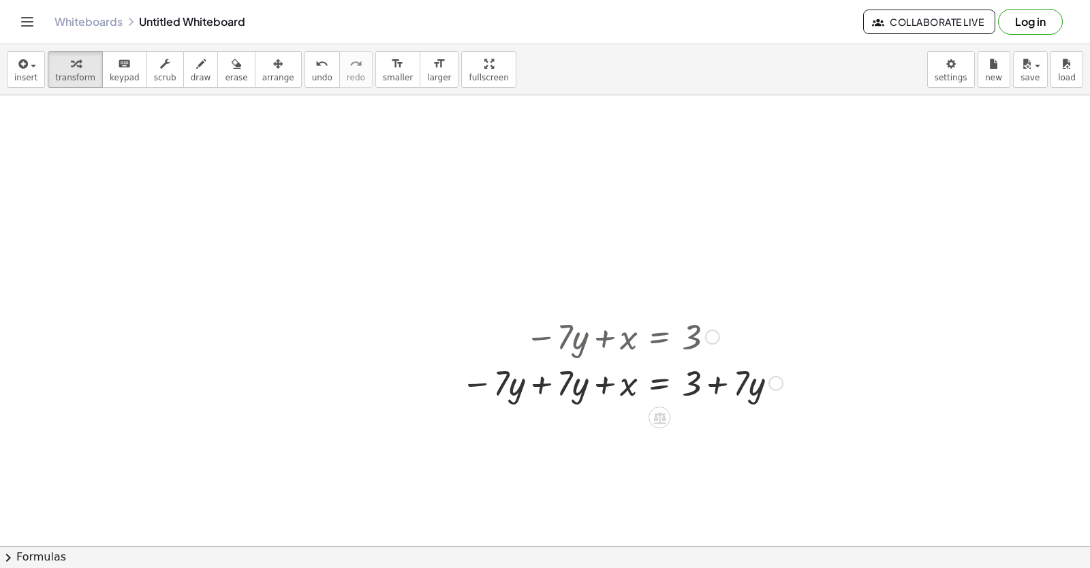
drag, startPoint x: 618, startPoint y: 394, endPoint x: 610, endPoint y: 382, distance: 14.7
click at [610, 391] on div at bounding box center [621, 382] width 335 height 46
click at [566, 377] on div at bounding box center [621, 382] width 335 height 46
drag, startPoint x: 566, startPoint y: 377, endPoint x: 567, endPoint y: 368, distance: 9.0
click at [566, 373] on div at bounding box center [621, 382] width 335 height 46
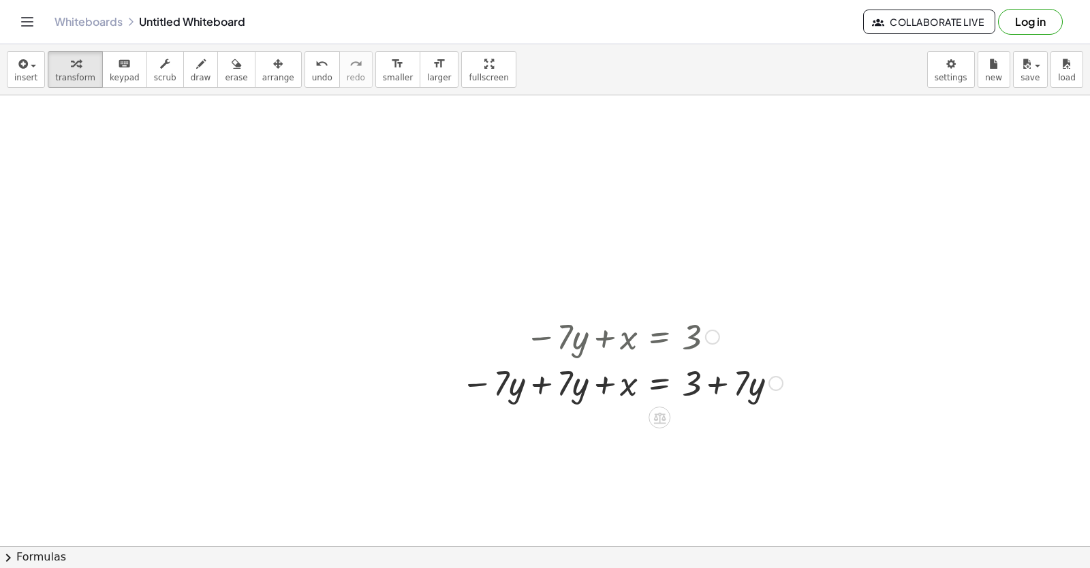
drag, startPoint x: 567, startPoint y: 368, endPoint x: 563, endPoint y: 308, distance: 60.1
click at [659, 337] on div "− · 7 · y + x = 3 + x = 3 − · 7 · y + · 7 · y + + · 7 · y" at bounding box center [659, 337] width 0 height 0
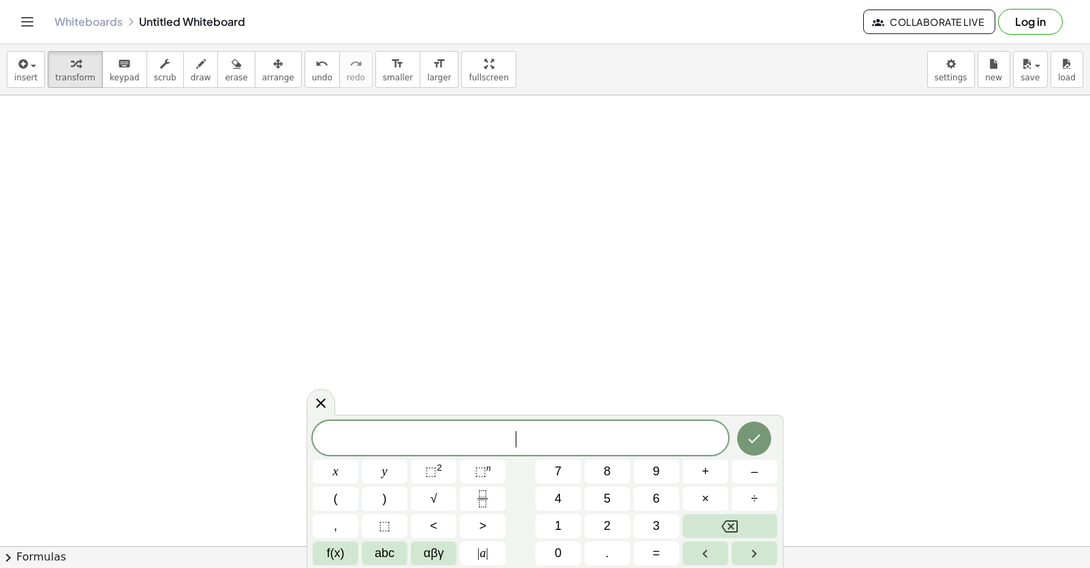
scroll to position [3114, 0]
